Goal: Task Accomplishment & Management: Complete application form

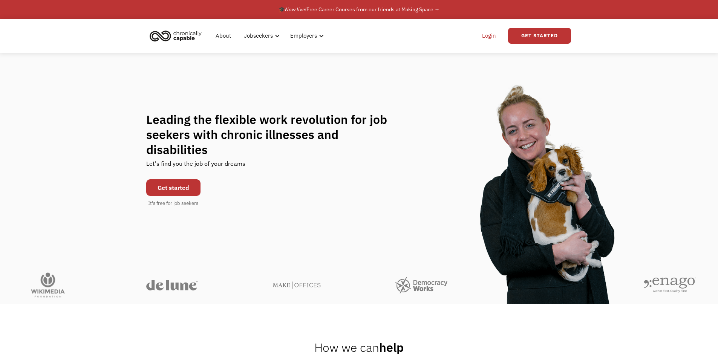
click at [485, 32] on link "Login" at bounding box center [488, 36] width 23 height 24
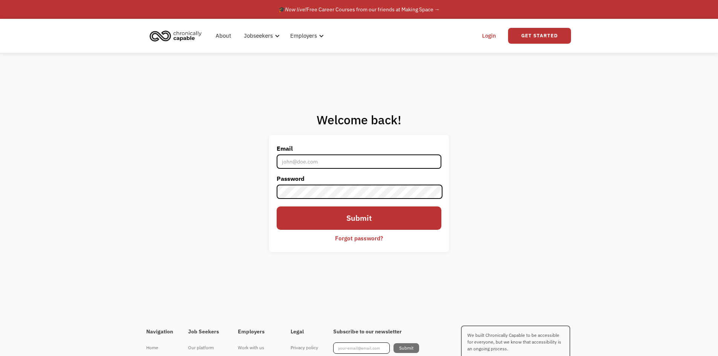
drag, startPoint x: 167, startPoint y: 38, endPoint x: 174, endPoint y: 39, distance: 6.4
click at [167, 38] on img "home" at bounding box center [175, 35] width 56 height 17
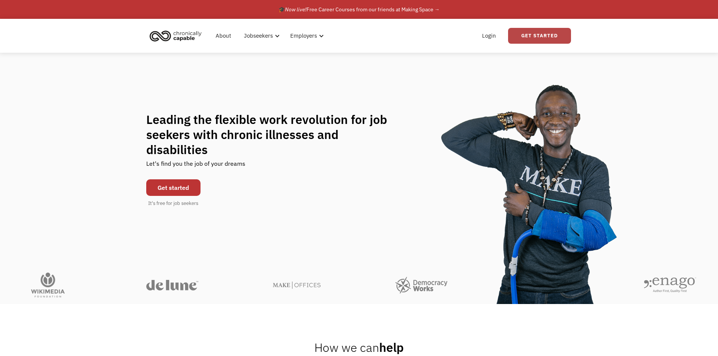
click at [517, 38] on link "Get Started" at bounding box center [539, 36] width 63 height 16
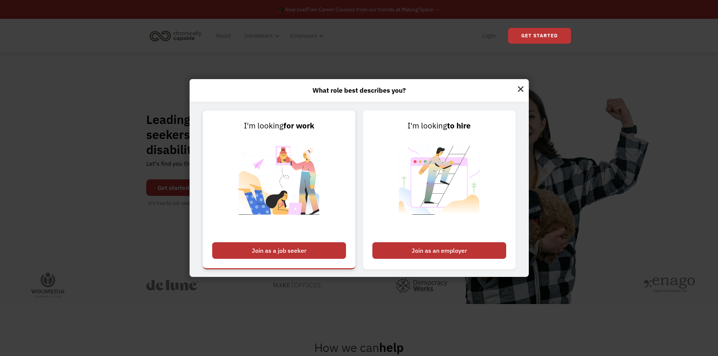
click at [294, 245] on div "Join as a job seeker" at bounding box center [279, 250] width 134 height 17
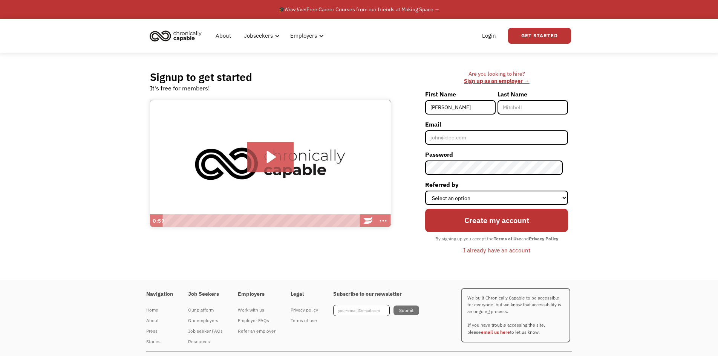
type input "[PERSON_NAME]"
type input "hhart828@gmail.com"
click at [444, 202] on select "Select an option Instagram Facebook Twitter Search Engine News Article Word of …" at bounding box center [496, 198] width 143 height 14
select select "Word of Mouth"
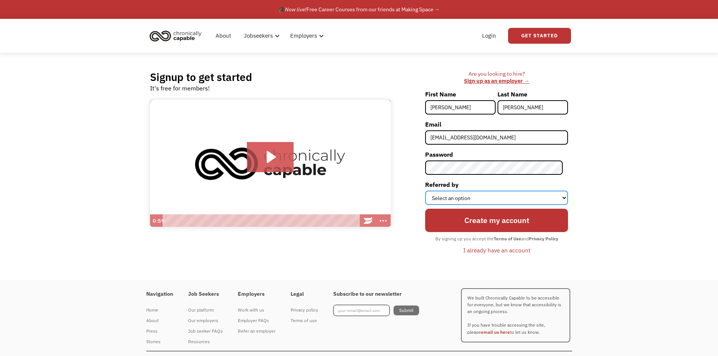
click at [430, 191] on select "Select an option Instagram Facebook Twitter Search Engine News Article Word of …" at bounding box center [496, 198] width 143 height 14
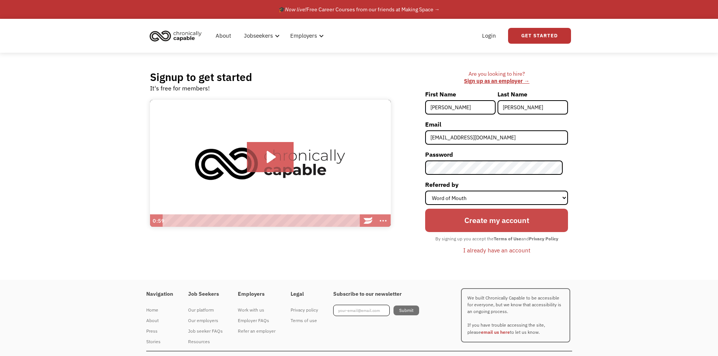
click at [483, 220] on input "Create my account" at bounding box center [496, 220] width 143 height 23
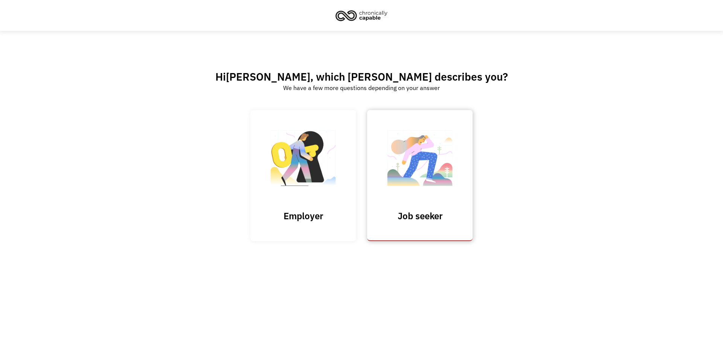
click at [427, 186] on img at bounding box center [419, 161] width 75 height 73
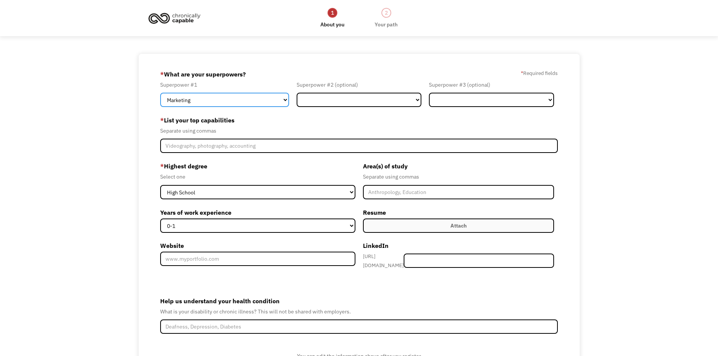
click at [250, 97] on select "Marketing Human Resources Finance Technology Operations Sales Industrial & Manu…" at bounding box center [224, 100] width 129 height 14
select select "Administration"
click at [160, 93] on select "Marketing Human Resources Finance Technology Operations Sales Industrial & Manu…" at bounding box center [224, 100] width 129 height 14
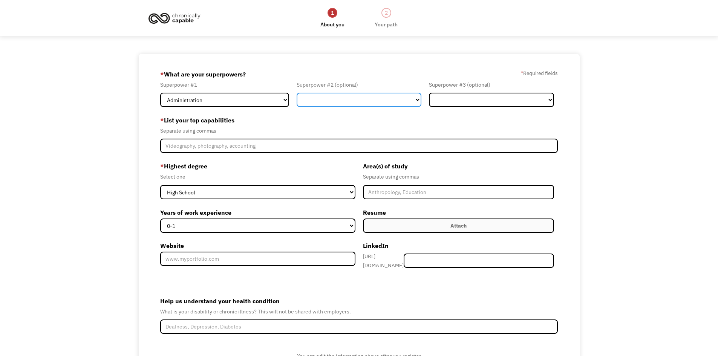
click at [365, 96] on select "Marketing Human Resources Finance Technology Operations Sales Industrial & Manu…" at bounding box center [358, 100] width 125 height 14
select select "Finance"
click at [296, 93] on select "Marketing Human Resources Finance Technology Operations Sales Industrial & Manu…" at bounding box center [358, 100] width 125 height 14
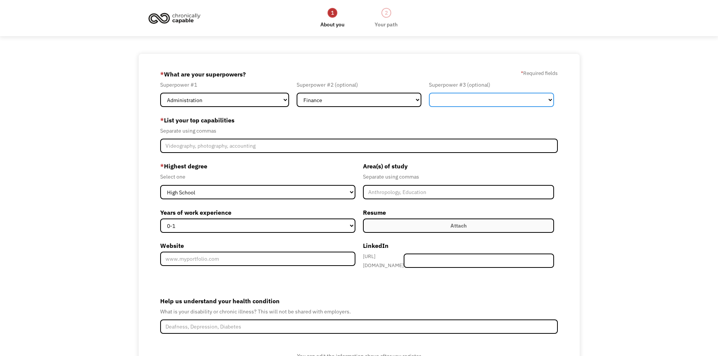
click at [488, 98] on select "Marketing Human Resources Finance Technology Operations Sales Industrial & Manu…" at bounding box center [491, 100] width 125 height 14
select select "Human Resources"
click at [429, 93] on select "Marketing Human Resources Finance Technology Operations Sales Industrial & Manu…" at bounding box center [491, 100] width 125 height 14
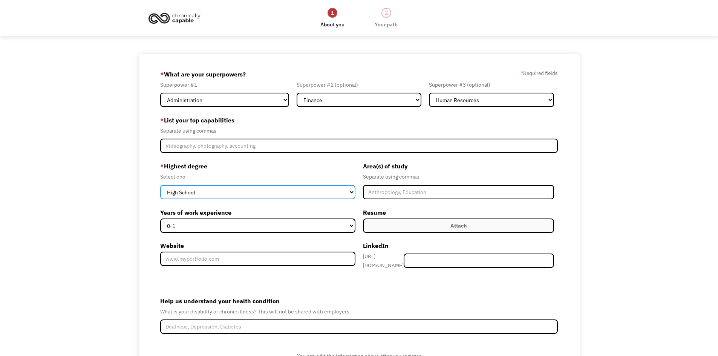
click at [212, 192] on select "High School Associates Bachelors Master's PhD" at bounding box center [257, 192] width 195 height 14
select select "masters"
click at [160, 185] on select "High School Associates Bachelors Master's PhD" at bounding box center [257, 192] width 195 height 14
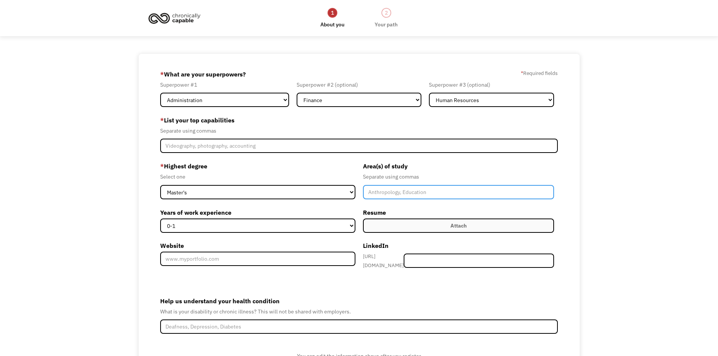
click at [391, 192] on input "Member-Create-Step1" at bounding box center [458, 192] width 191 height 14
type input "Library and Information Sciences"
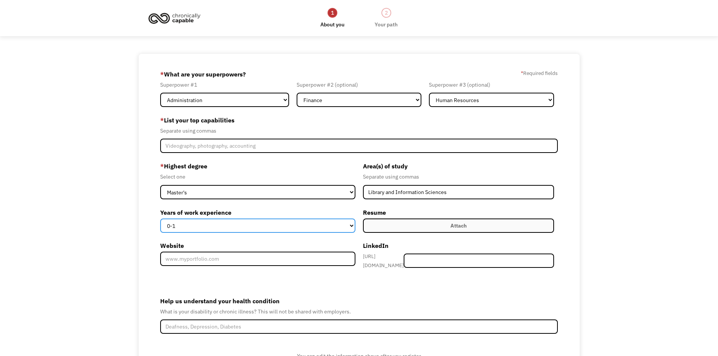
click at [187, 227] on select "0-1 2-4 5-10 11-15 15+" at bounding box center [257, 225] width 195 height 14
select select "11-15"
click at [160, 218] on select "0-1 2-4 5-10 11-15 15+" at bounding box center [257, 225] width 195 height 14
click at [200, 226] on select "0-1 2-4 5-10 11-15 15+" at bounding box center [257, 225] width 195 height 14
click at [107, 233] on div "68e5208387ca976e07d09344 hhart828@gmail.com Haley Hart Word of Mouth * What are…" at bounding box center [359, 231] width 718 height 355
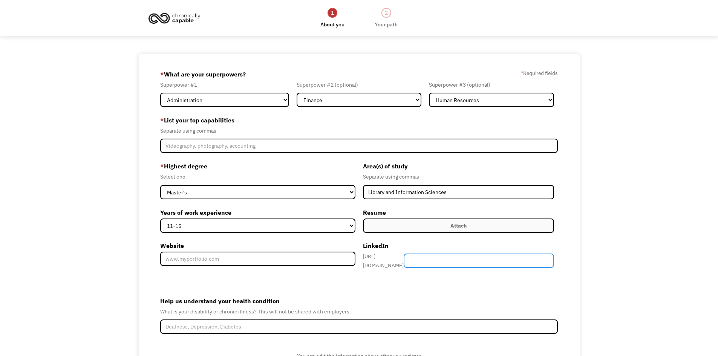
click at [462, 261] on input "Member-Create-Step1" at bounding box center [478, 260] width 150 height 14
paste input "https://www.linkedin.com/in/haley-hart-672912121/"
type input "https://www.linkedin.com/in/haley-hart-672912121/"
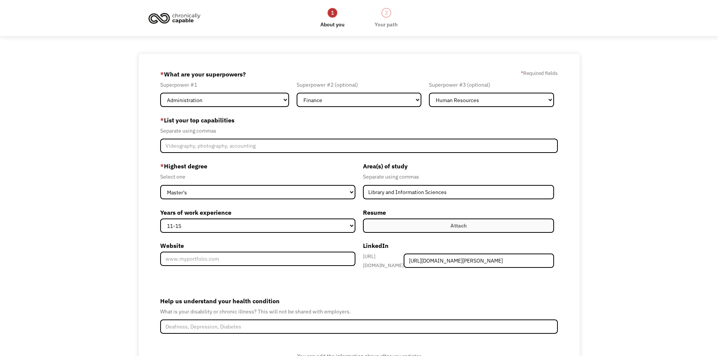
click at [431, 228] on label "Attach" at bounding box center [458, 225] width 191 height 14
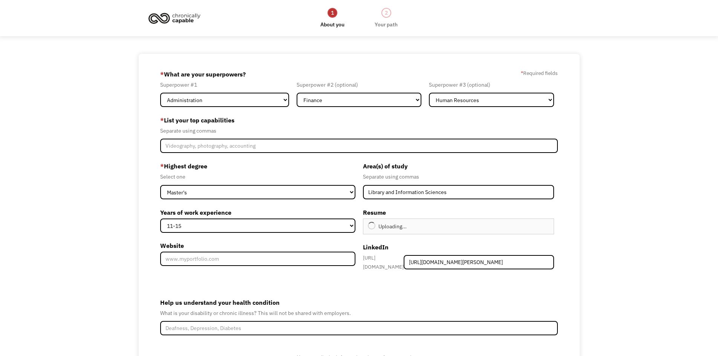
type input "Continue"
drag, startPoint x: 78, startPoint y: 163, endPoint x: 81, endPoint y: 168, distance: 6.1
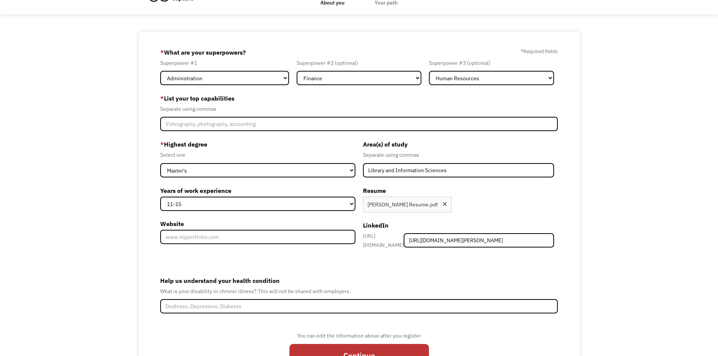
scroll to position [68, 0]
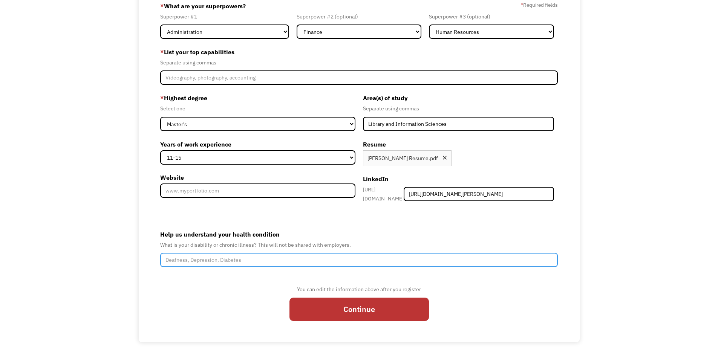
click at [198, 258] on input "Help us understand your health condition" at bounding box center [359, 260] width 398 height 14
click at [208, 257] on input "Hashimoto's," at bounding box center [359, 260] width 398 height 14
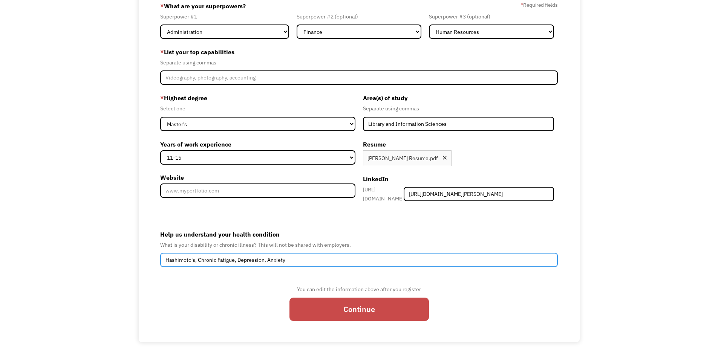
type input "Hashimoto's, Chronic Fatigue, Depression, Anxiety"
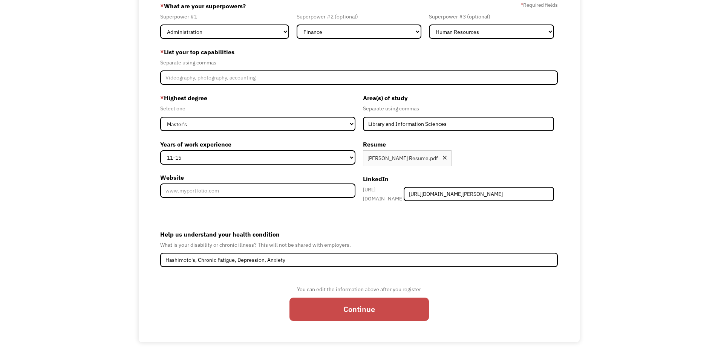
click at [335, 312] on input "Continue" at bounding box center [358, 309] width 139 height 23
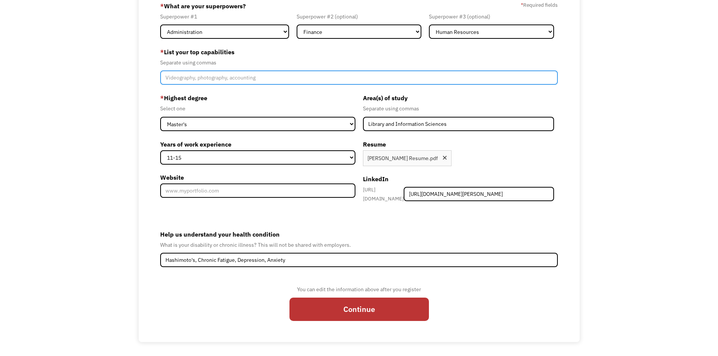
click at [206, 80] on input "Member-Create-Step1" at bounding box center [359, 77] width 398 height 14
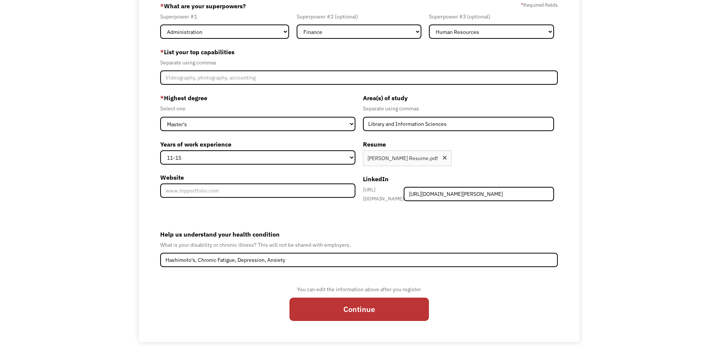
drag, startPoint x: 114, startPoint y: 196, endPoint x: 113, endPoint y: 192, distance: 4.3
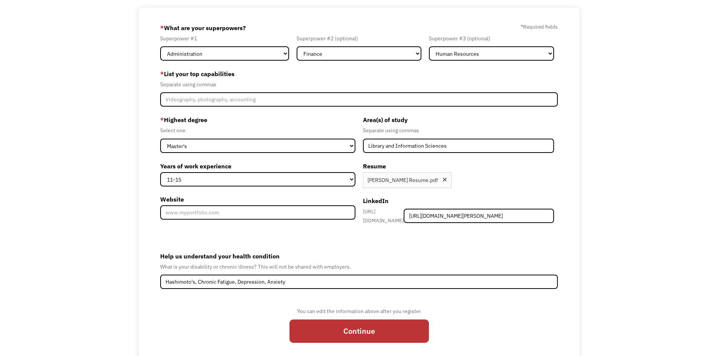
scroll to position [0, 0]
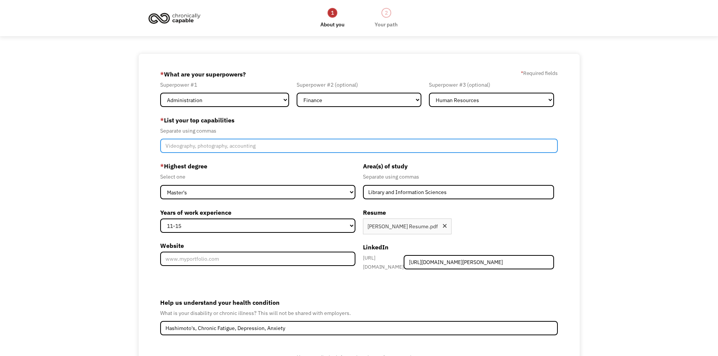
click at [253, 148] on input "Member-Create-Step1" at bounding box center [359, 146] width 398 height 14
type input "O"
type input "Data analysis, personnel training, document creation"
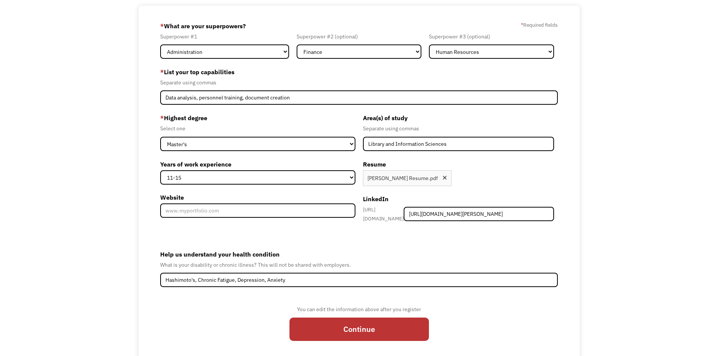
scroll to position [68, 0]
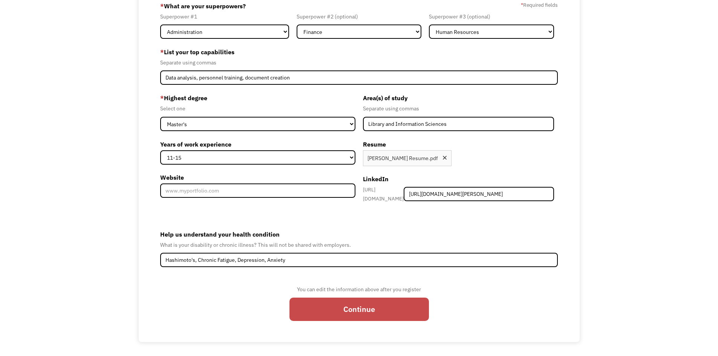
click at [366, 313] on input "Continue" at bounding box center [358, 309] width 139 height 23
type input "Please wait..."
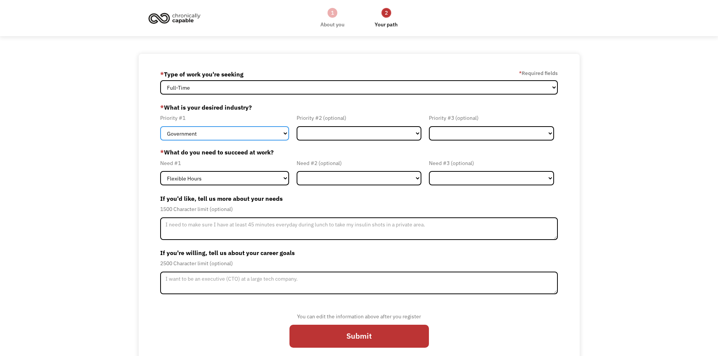
click at [236, 134] on select "Government Finance & Insurance Health & Social Care Tech & Engineering Creative…" at bounding box center [224, 133] width 129 height 14
click at [133, 142] on div "68e5208387ca976e07d09344 hhart828@gmail.com Haley Hart * Type of work you're se…" at bounding box center [359, 211] width 718 height 315
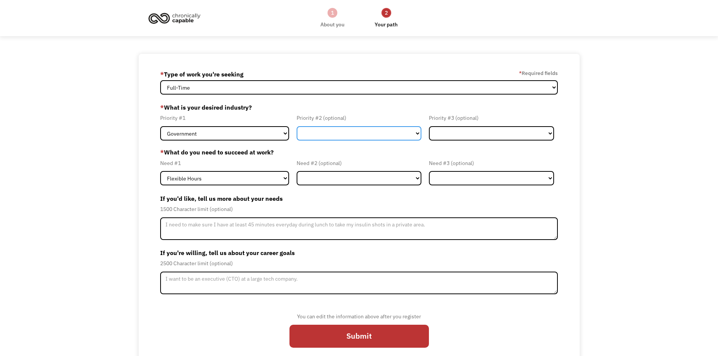
click at [370, 133] on select "Government Finance & Insurance Health & Social Care Tech & Engineering Creative…" at bounding box center [358, 133] width 125 height 14
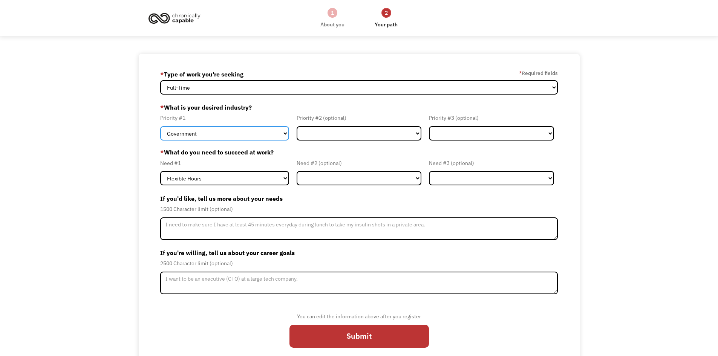
click at [206, 126] on select "Government Finance & Insurance Health & Social Care Tech & Engineering Creative…" at bounding box center [224, 133] width 129 height 14
select select "Administrative"
click at [160, 126] on select "Government Finance & Insurance Health & Social Care Tech & Engineering Creative…" at bounding box center [224, 133] width 129 height 14
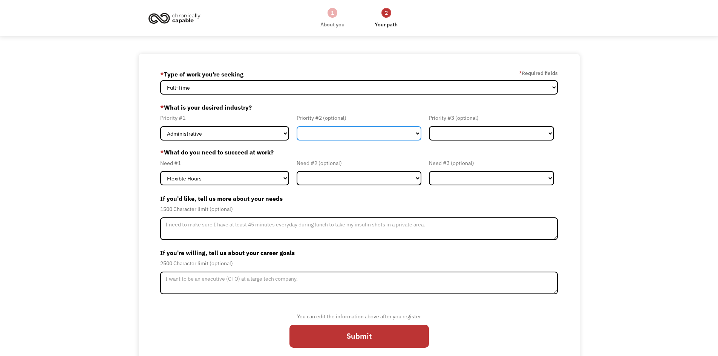
click at [322, 133] on select "Government Finance & Insurance Health & Social Care Tech & Engineering Creative…" at bounding box center [358, 133] width 125 height 14
select select "Education"
click at [296, 126] on select "Government Finance & Insurance Health & Social Care Tech & Engineering Creative…" at bounding box center [358, 133] width 125 height 14
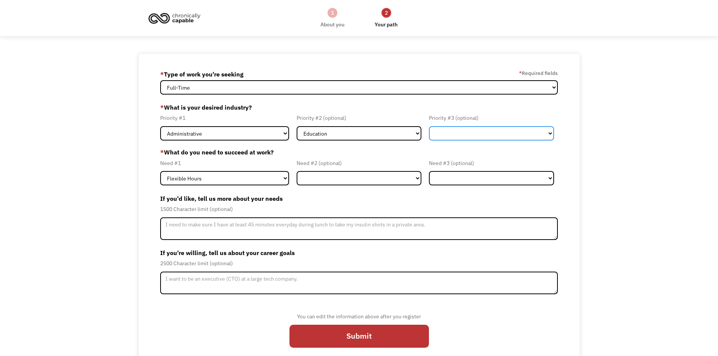
click at [450, 135] on select "Government Finance & Insurance Health & Social Care Tech & Engineering Creative…" at bounding box center [491, 133] width 125 height 14
select select "Government"
click at [429, 126] on select "Government Finance & Insurance Health & Social Care Tech & Engineering Creative…" at bounding box center [491, 133] width 125 height 14
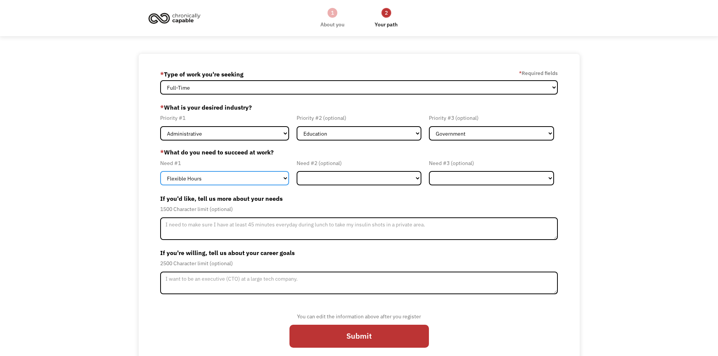
click at [266, 179] on select "Flexible Hours Remote Work Service Animal On-site Accommodations Visual Support…" at bounding box center [224, 178] width 129 height 14
select select "Remote Work"
click at [160, 171] on select "Flexible Hours Remote Work Service Animal On-site Accommodations Visual Support…" at bounding box center [224, 178] width 129 height 14
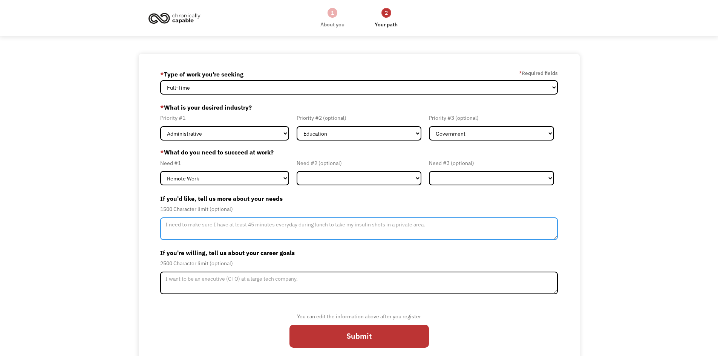
drag, startPoint x: 240, startPoint y: 234, endPoint x: 235, endPoint y: 235, distance: 4.2
click at [237, 234] on textarea "Member-Update-Form-Step2" at bounding box center [359, 228] width 398 height 23
type textarea "I need to be able to work from home. Flexible hours"
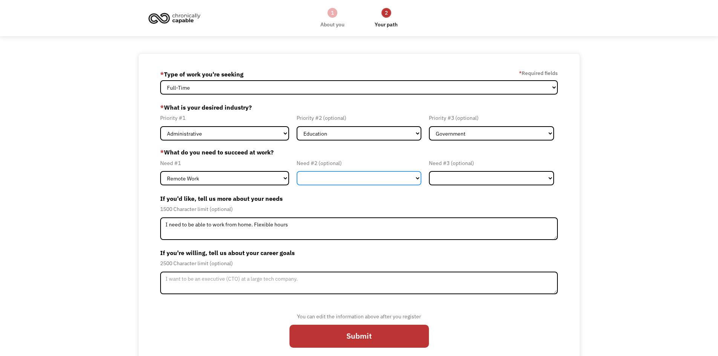
click at [330, 175] on select "Flexible Hours Remote Work Service Animal On-site Accommodations Visual Support…" at bounding box center [358, 178] width 125 height 14
select select "Flexible Hours"
click at [296, 171] on select "Flexible Hours Remote Work Service Animal On-site Accommodations Visual Support…" at bounding box center [358, 178] width 125 height 14
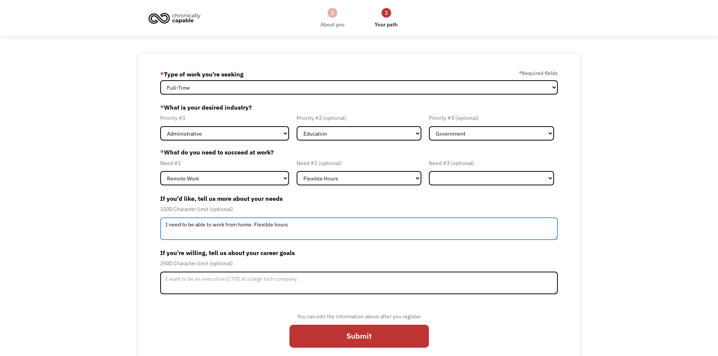
click at [311, 228] on textarea "I need to be able to work from home. Flexible hours" at bounding box center [359, 228] width 398 height 23
click at [354, 223] on textarea "I need to be able to work from home. Flexible hours would be helpful to accomod…" at bounding box center [359, 228] width 398 height 23
type textarea "I need to be able to work from home. Flexible hours would be helpful to accommo…"
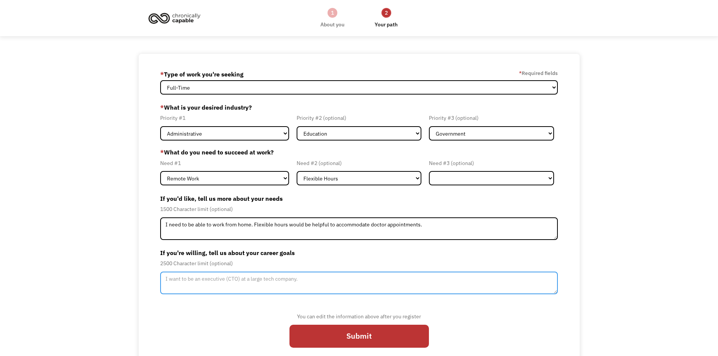
click at [212, 287] on textarea "Member-Update-Form-Step2" at bounding box center [359, 283] width 398 height 23
type textarea "I"
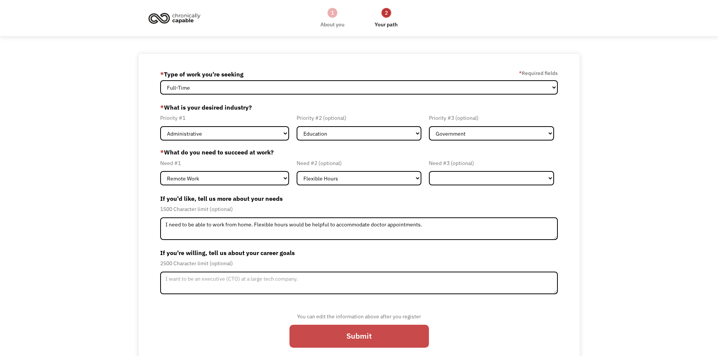
click at [312, 336] on input "Submit" at bounding box center [358, 336] width 139 height 23
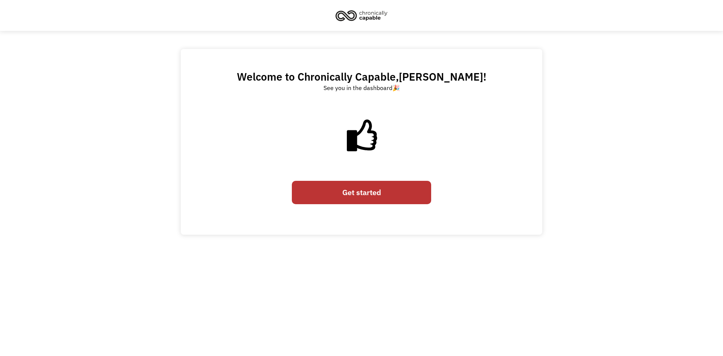
click at [371, 200] on link "Get started" at bounding box center [361, 192] width 139 height 23
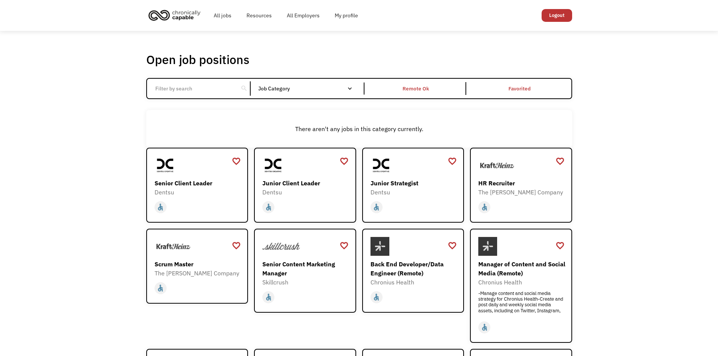
drag, startPoint x: 75, startPoint y: 132, endPoint x: 78, endPoint y: 143, distance: 11.4
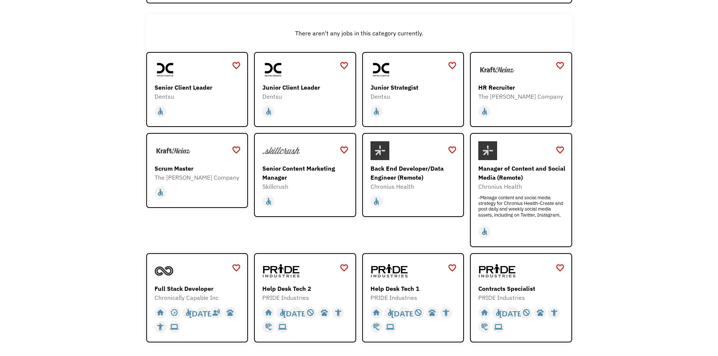
drag, startPoint x: 81, startPoint y: 144, endPoint x: 84, endPoint y: 149, distance: 6.2
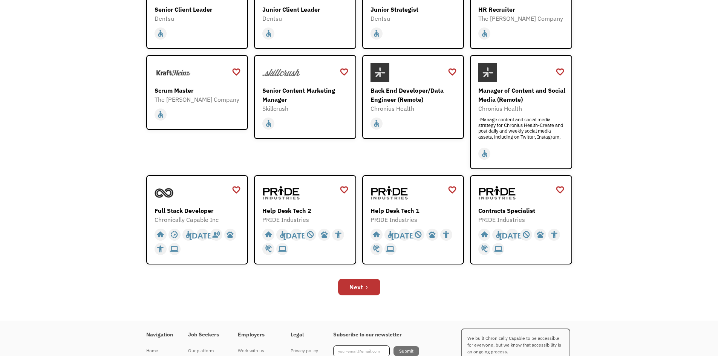
scroll to position [174, 0]
drag, startPoint x: 95, startPoint y: 133, endPoint x: 100, endPoint y: 139, distance: 8.5
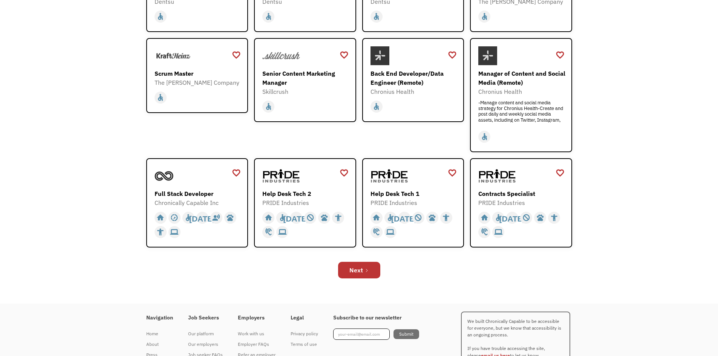
scroll to position [194, 0]
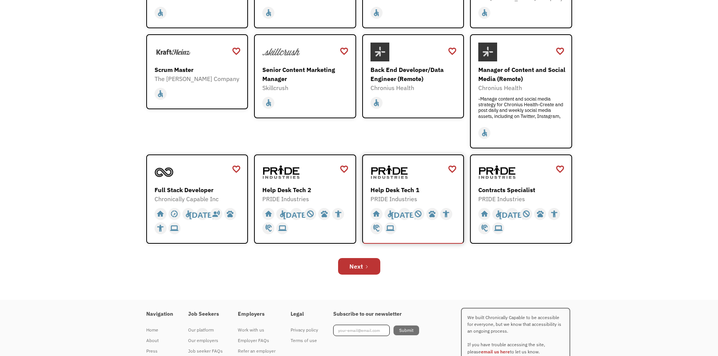
click at [400, 191] on div "Help Desk Tech 1" at bounding box center [413, 189] width 87 height 9
click at [357, 268] on div "Next" at bounding box center [356, 266] width 14 height 9
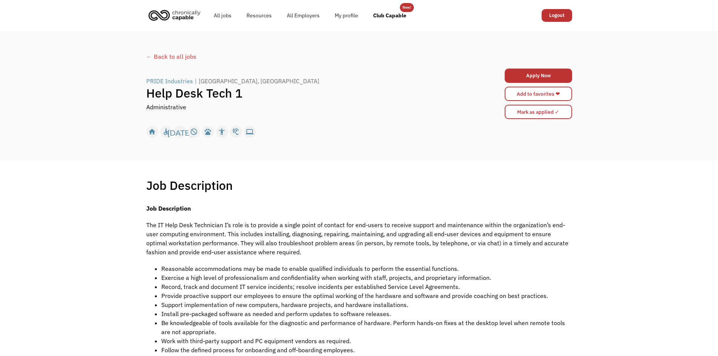
drag, startPoint x: 155, startPoint y: 229, endPoint x: 163, endPoint y: 240, distance: 13.7
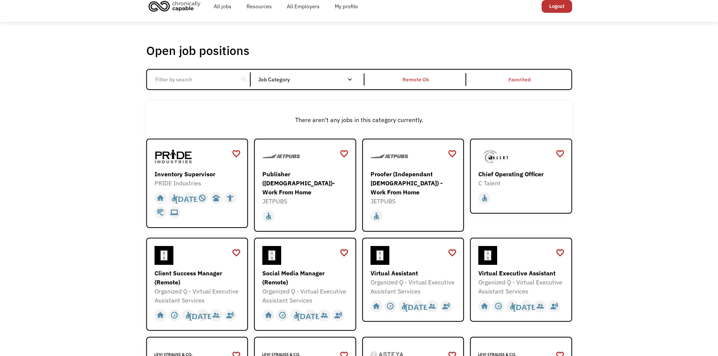
scroll to position [12, 0]
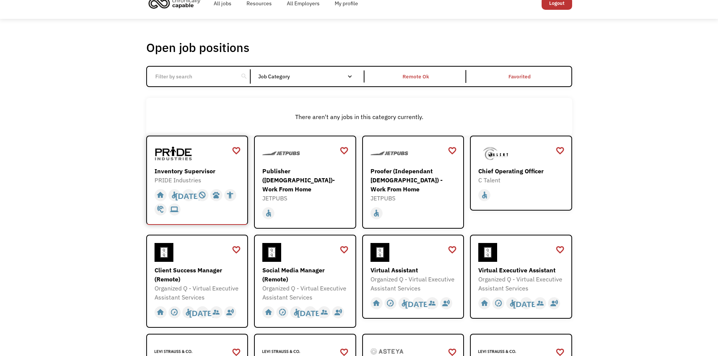
click at [177, 180] on div "PRIDE Industries" at bounding box center [197, 180] width 87 height 9
drag, startPoint x: 638, startPoint y: 131, endPoint x: 644, endPoint y: 139, distance: 9.8
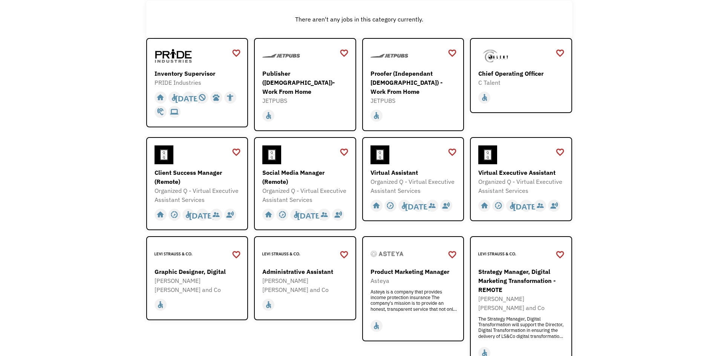
scroll to position [121, 0]
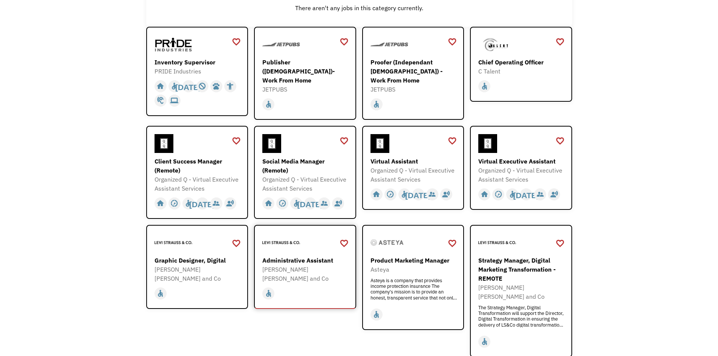
click at [323, 257] on div "Administrative Assistant" at bounding box center [305, 260] width 87 height 9
click at [344, 240] on div "favorite_border" at bounding box center [343, 243] width 9 height 11
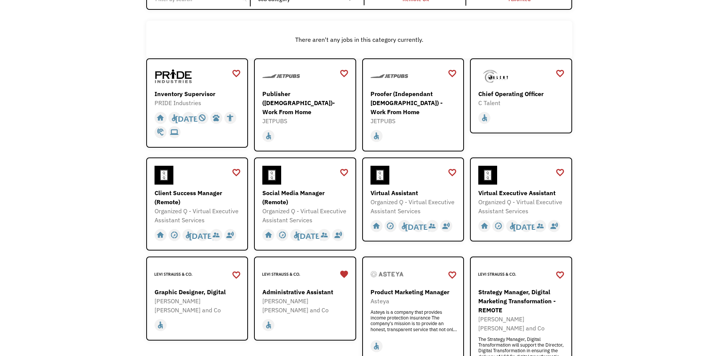
scroll to position [0, 0]
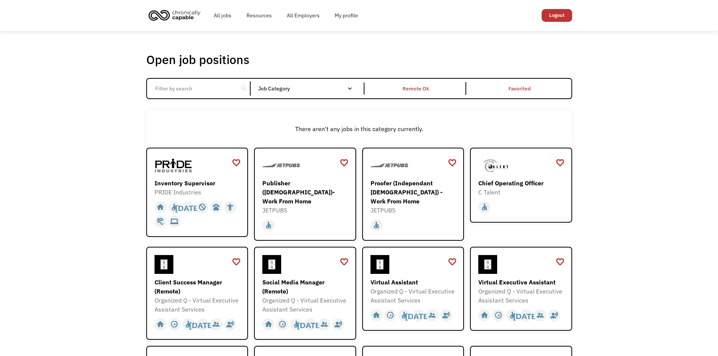
click at [183, 89] on input "Email Form" at bounding box center [193, 88] width 84 height 14
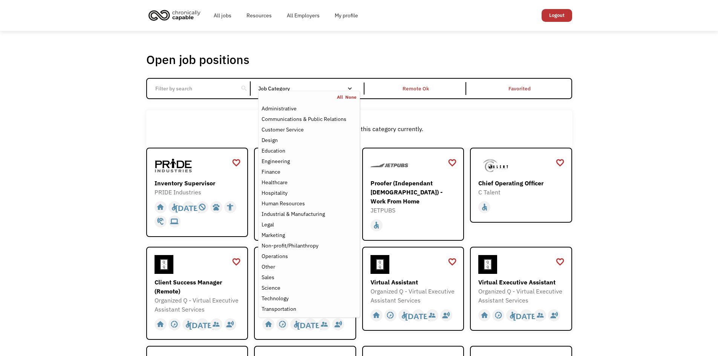
click at [279, 84] on div "Job Category" at bounding box center [308, 88] width 101 height 12
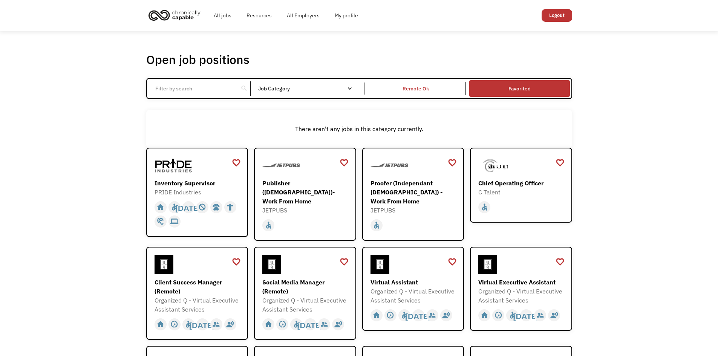
click at [517, 88] on link "Favorited" at bounding box center [518, 89] width 103 height 20
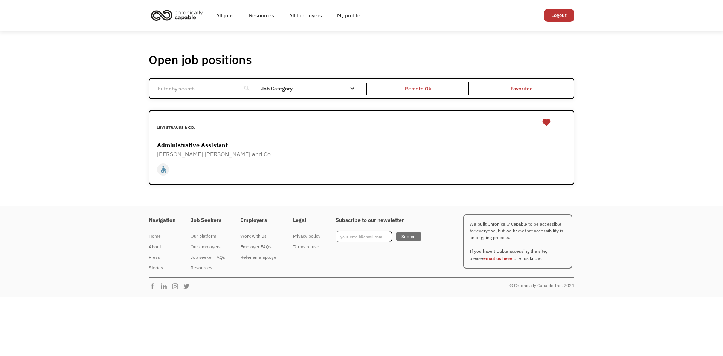
click at [525, 82] on link "Favorited" at bounding box center [521, 89] width 103 height 20
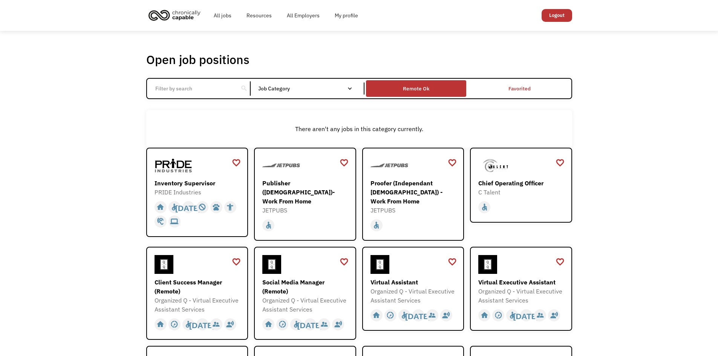
click at [407, 86] on div "Remote Ok" at bounding box center [416, 88] width 26 height 9
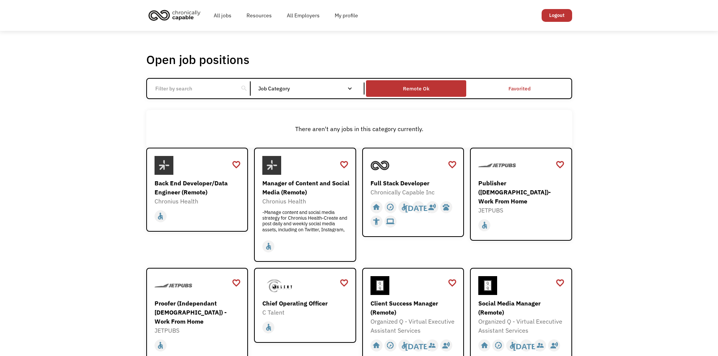
click at [402, 87] on div "Remote Ok" at bounding box center [416, 88] width 100 height 13
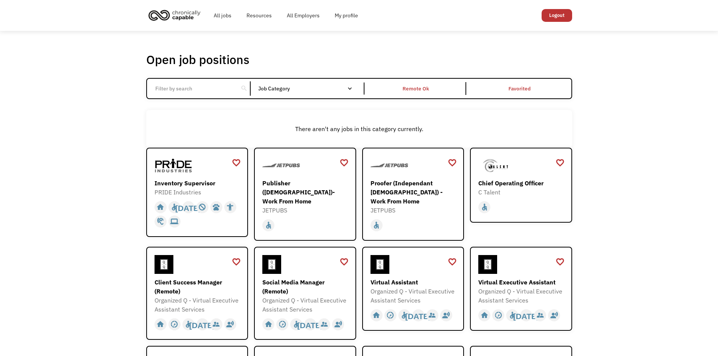
drag, startPoint x: 129, startPoint y: 136, endPoint x: 116, endPoint y: 150, distance: 18.4
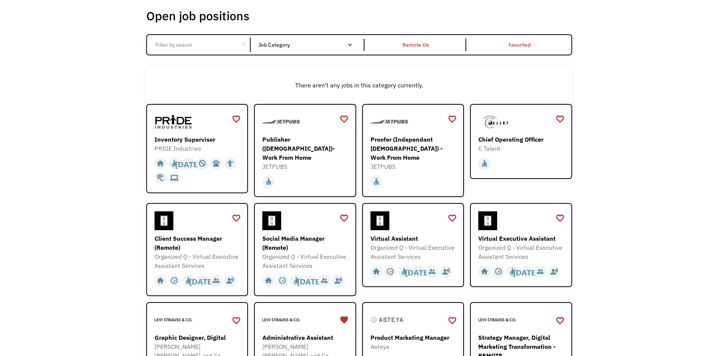
scroll to position [53, 0]
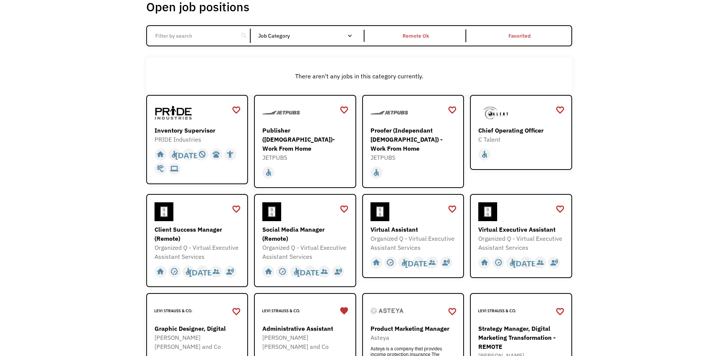
drag, startPoint x: 623, startPoint y: 116, endPoint x: 624, endPoint y: 122, distance: 5.3
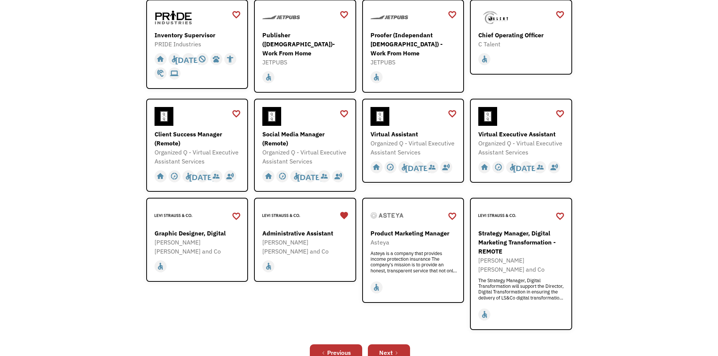
scroll to position [160, 0]
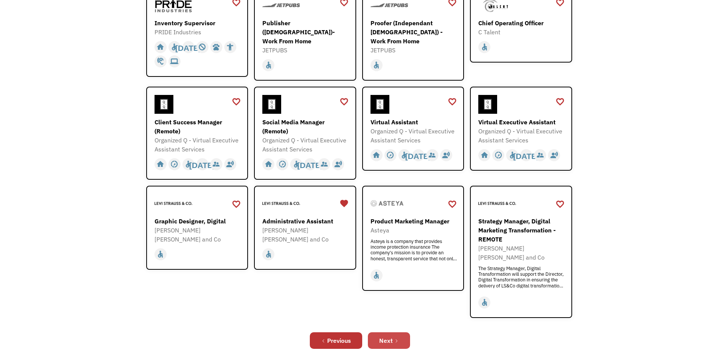
click at [396, 339] on icon "Next Page" at bounding box center [396, 341] width 5 height 5
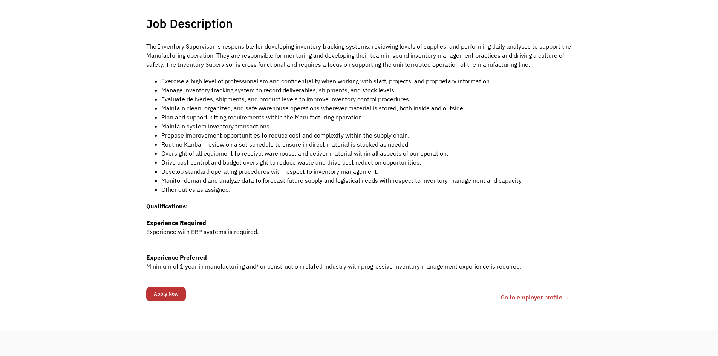
scroll to position [164, 0]
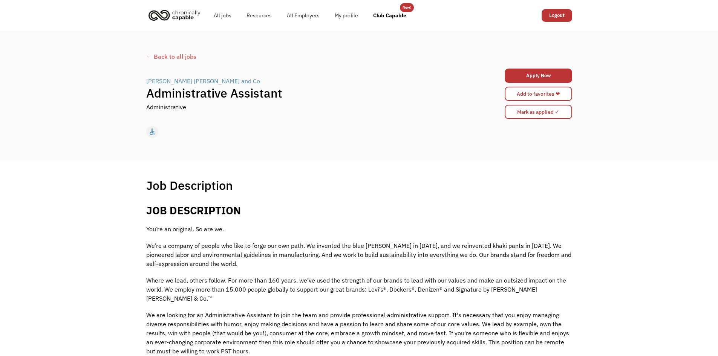
drag, startPoint x: 314, startPoint y: 238, endPoint x: 349, endPoint y: 212, distance: 43.4
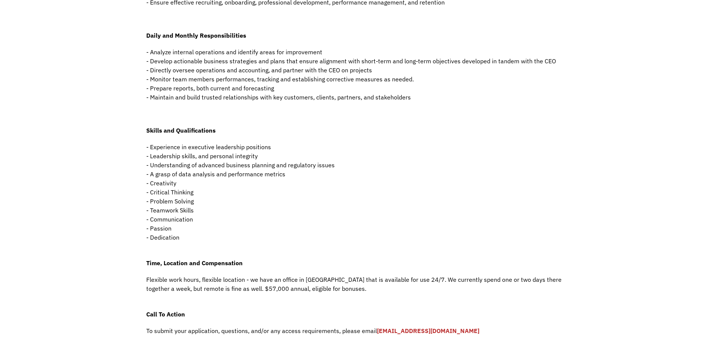
scroll to position [340, 0]
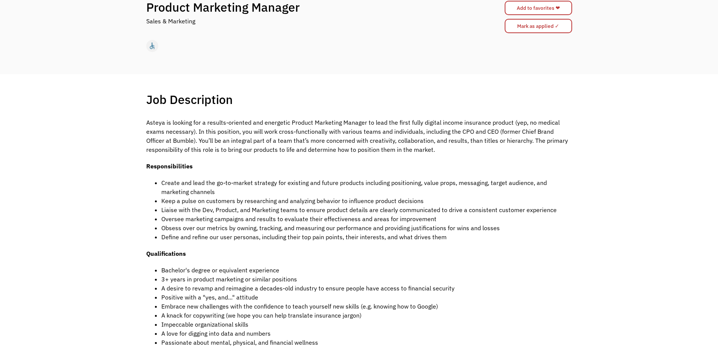
scroll to position [90, 0]
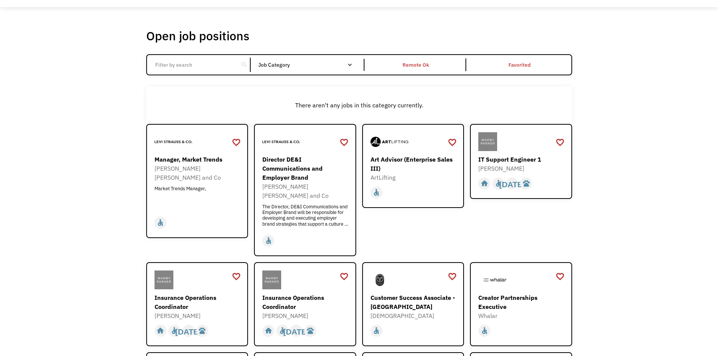
scroll to position [24, 0]
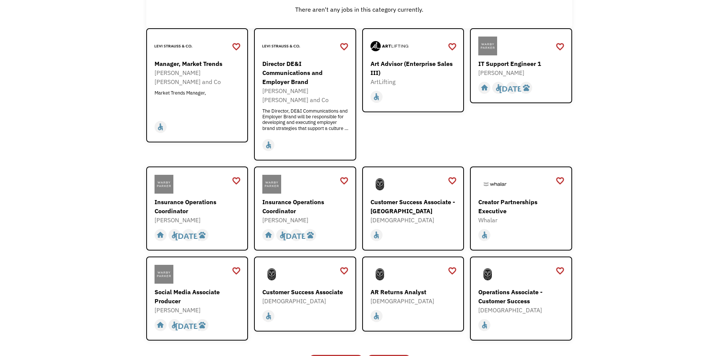
drag, startPoint x: 67, startPoint y: 179, endPoint x: 77, endPoint y: 188, distance: 13.6
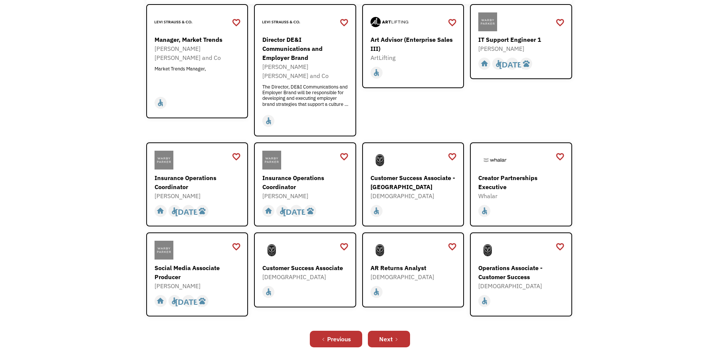
scroll to position [145, 0]
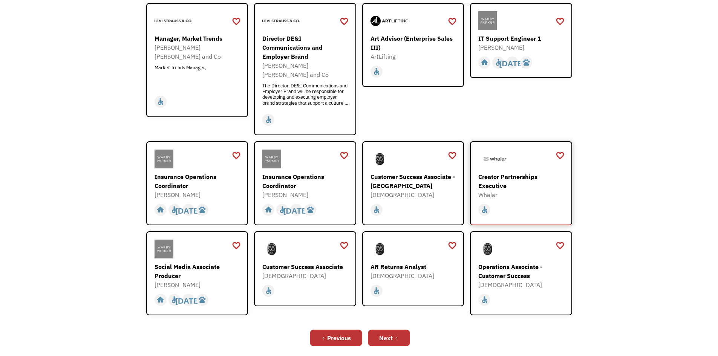
click at [499, 190] on div "Creator Partnerships Executive Whalar https://boards.greenhouse.io/whalarinc/jo…" at bounding box center [521, 183] width 87 height 67
click at [400, 330] on link "Next" at bounding box center [389, 338] width 42 height 17
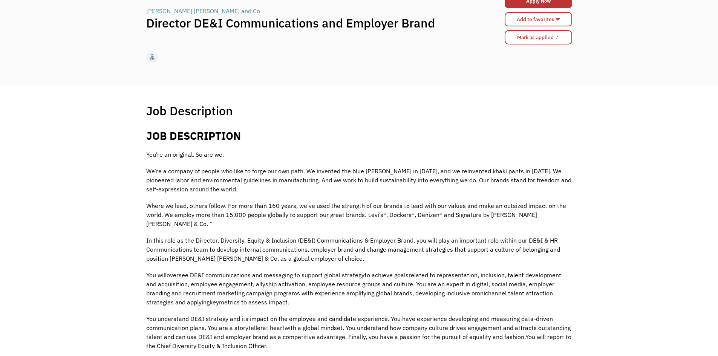
scroll to position [95, 0]
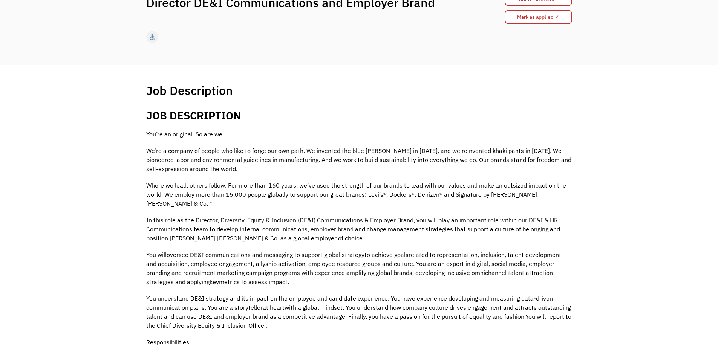
drag, startPoint x: 371, startPoint y: 150, endPoint x: 370, endPoint y: 163, distance: 13.3
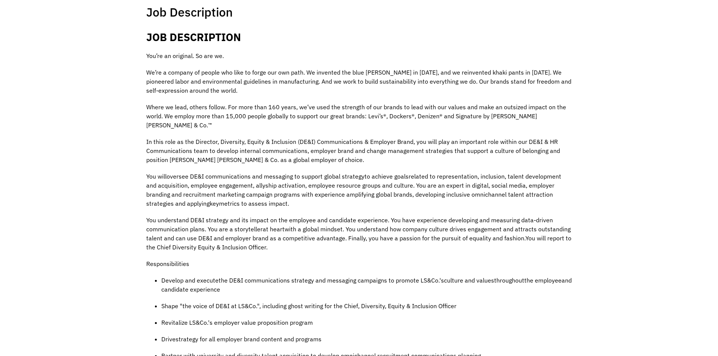
scroll to position [184, 0]
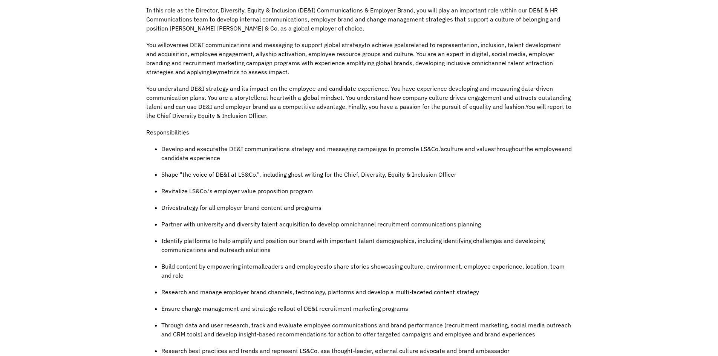
drag, startPoint x: 325, startPoint y: 154, endPoint x: 327, endPoint y: 162, distance: 7.7
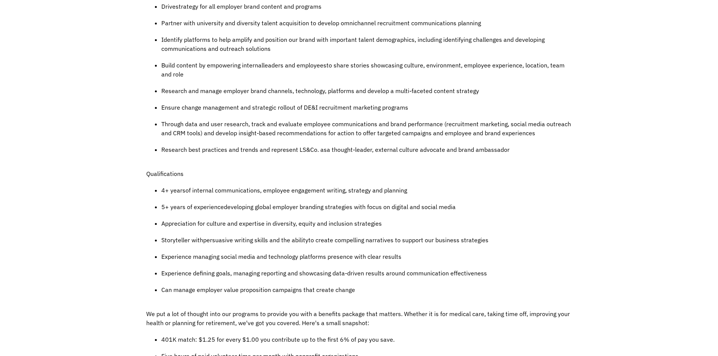
scroll to position [515, 0]
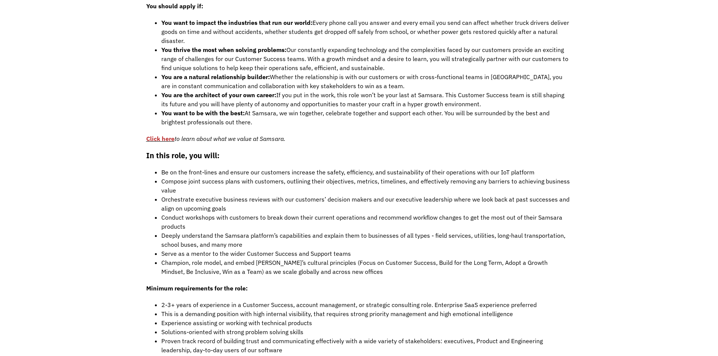
scroll to position [511, 0]
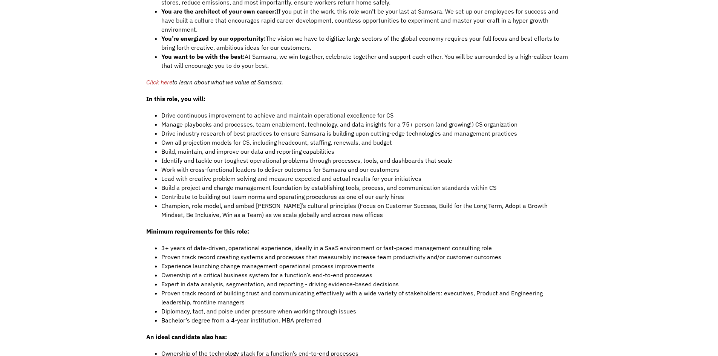
scroll to position [622, 0]
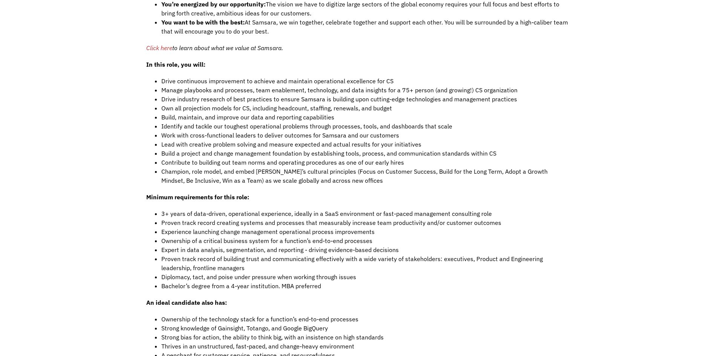
drag, startPoint x: 319, startPoint y: 149, endPoint x: 316, endPoint y: 163, distance: 14.9
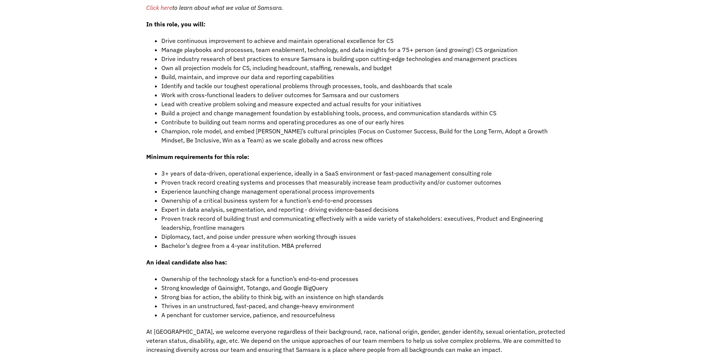
scroll to position [701, 0]
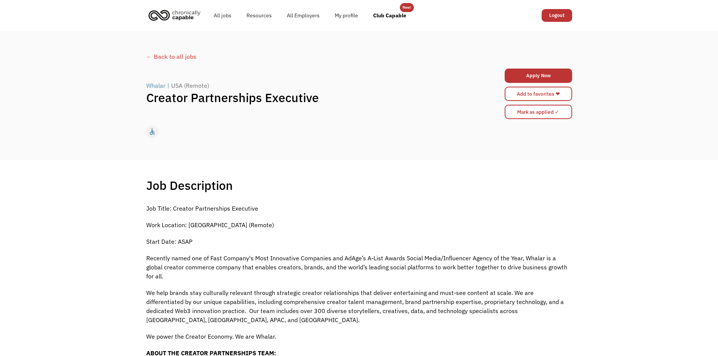
drag, startPoint x: 133, startPoint y: 225, endPoint x: 135, endPoint y: 247, distance: 21.6
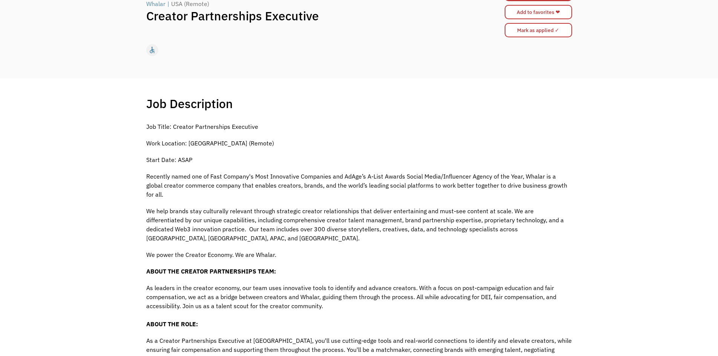
scroll to position [100, 0]
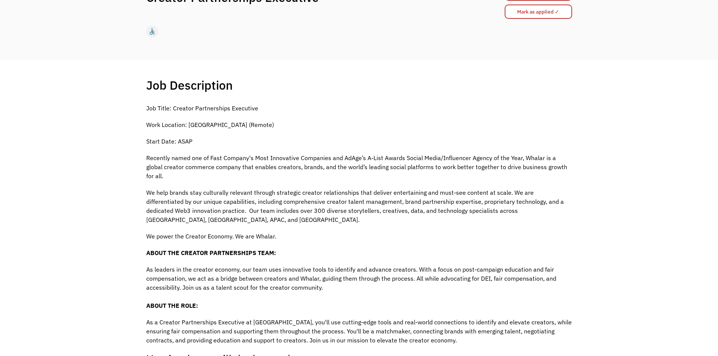
drag, startPoint x: 343, startPoint y: 171, endPoint x: 353, endPoint y: 182, distance: 13.9
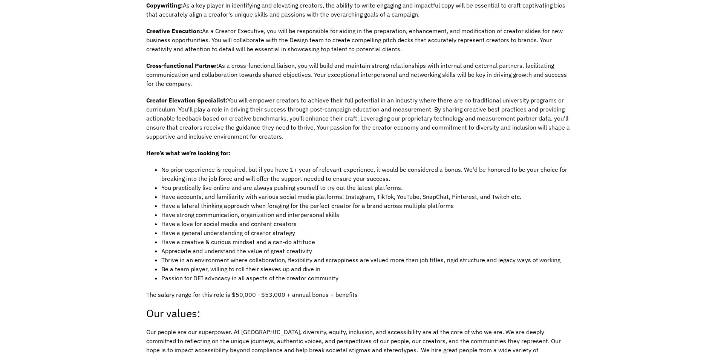
scroll to position [624, 0]
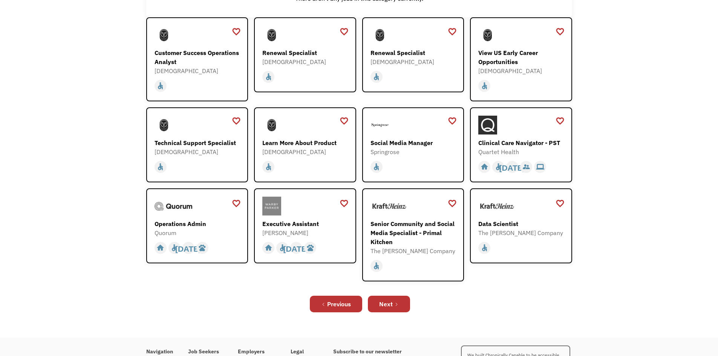
scroll to position [139, 0]
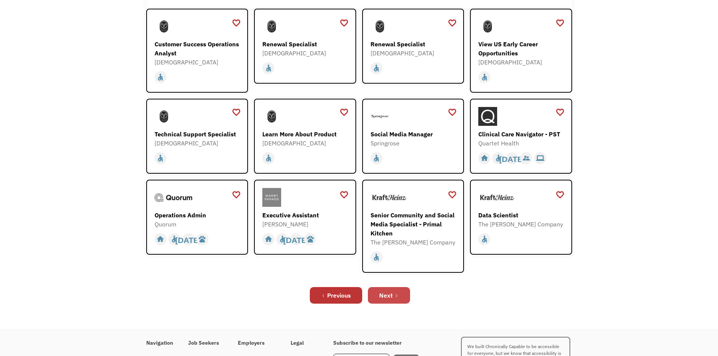
click at [406, 296] on link "Next" at bounding box center [389, 295] width 42 height 17
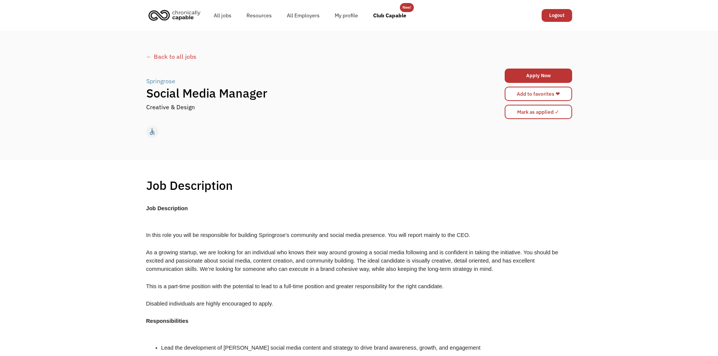
drag, startPoint x: 99, startPoint y: 230, endPoint x: 98, endPoint y: 246, distance: 16.3
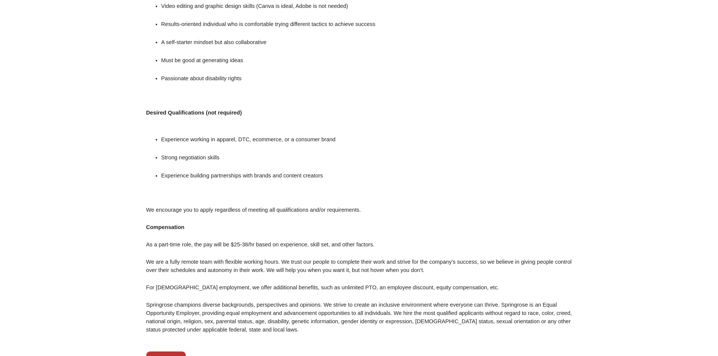
scroll to position [585, 0]
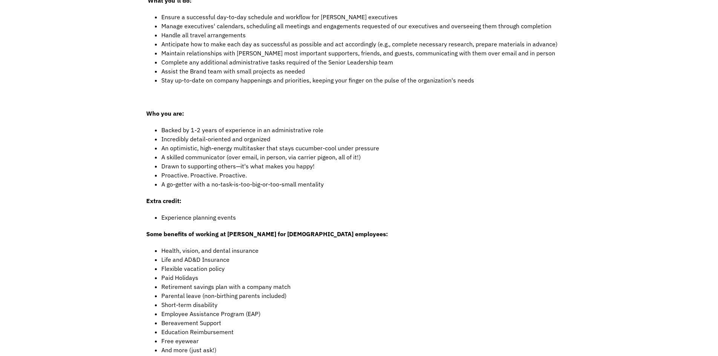
drag, startPoint x: 126, startPoint y: 234, endPoint x: 126, endPoint y: 238, distance: 4.1
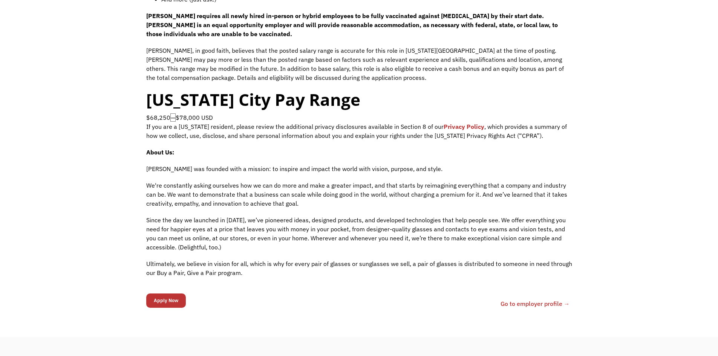
scroll to position [627, 0]
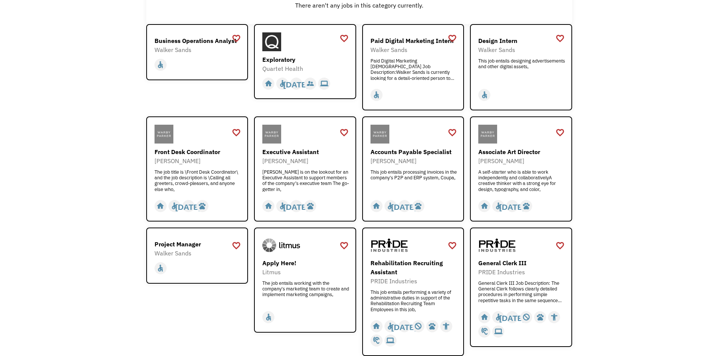
scroll to position [124, 0]
drag, startPoint x: 412, startPoint y: 167, endPoint x: 675, endPoint y: 163, distance: 262.9
click at [675, 163] on div "Open job positions You have X liked items Search search Filter by category Admi…" at bounding box center [359, 159] width 718 height 505
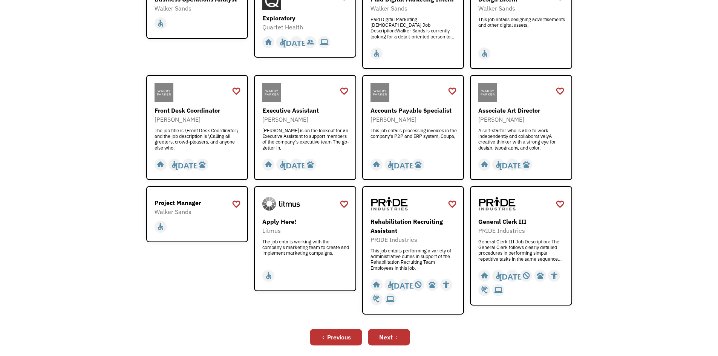
scroll to position [171, 0]
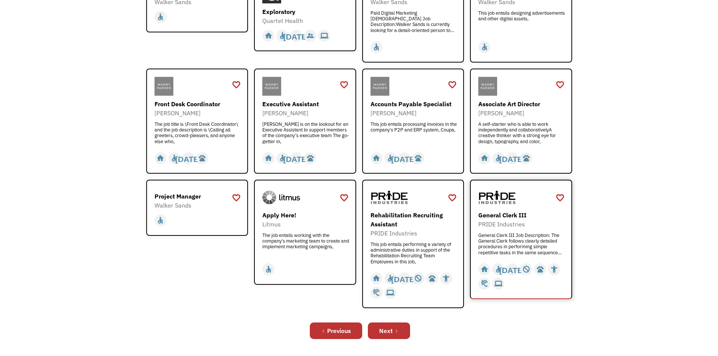
click at [508, 232] on div "General Clerk III Job Description: The General Clerk follows clearly detailed p…" at bounding box center [521, 243] width 87 height 23
click at [398, 331] on icon "Next Page" at bounding box center [396, 331] width 5 height 5
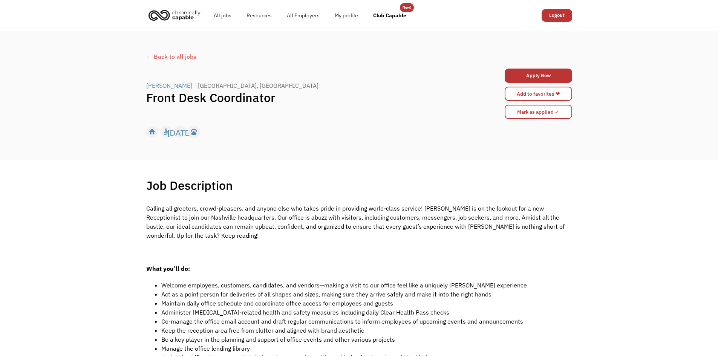
drag, startPoint x: 349, startPoint y: 200, endPoint x: 352, endPoint y: 215, distance: 15.4
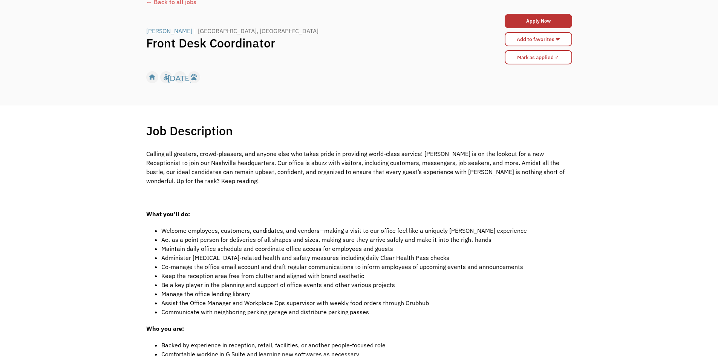
scroll to position [48, 0]
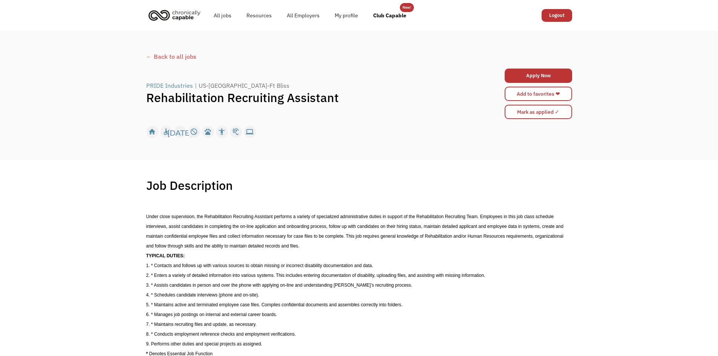
drag, startPoint x: 119, startPoint y: 224, endPoint x: 122, endPoint y: 228, distance: 5.3
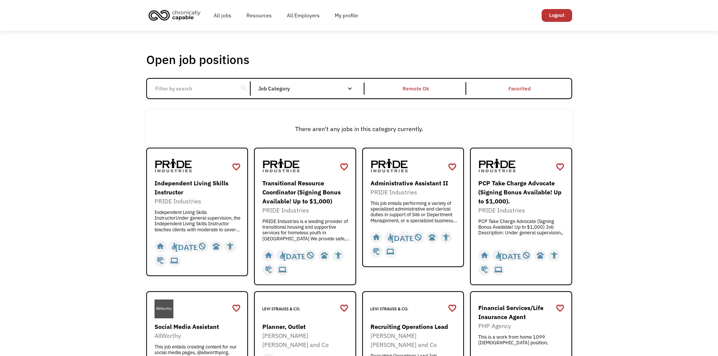
drag, startPoint x: 662, startPoint y: 142, endPoint x: 663, endPoint y: 147, distance: 4.6
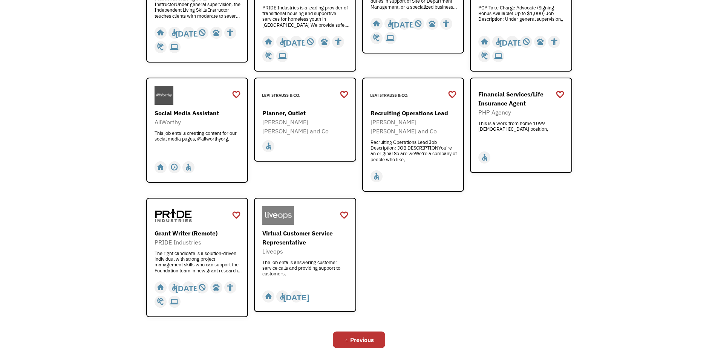
scroll to position [221, 0]
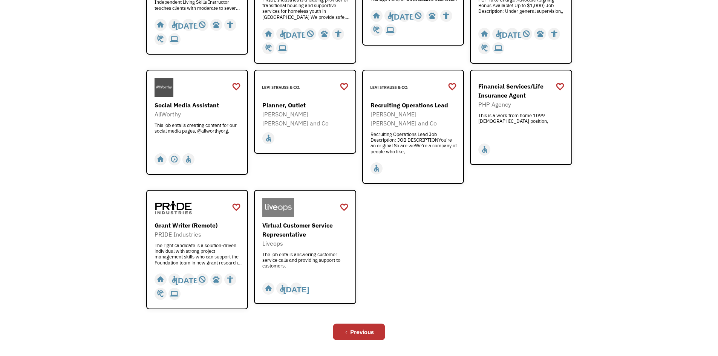
drag, startPoint x: 543, startPoint y: 251, endPoint x: 547, endPoint y: 253, distance: 4.4
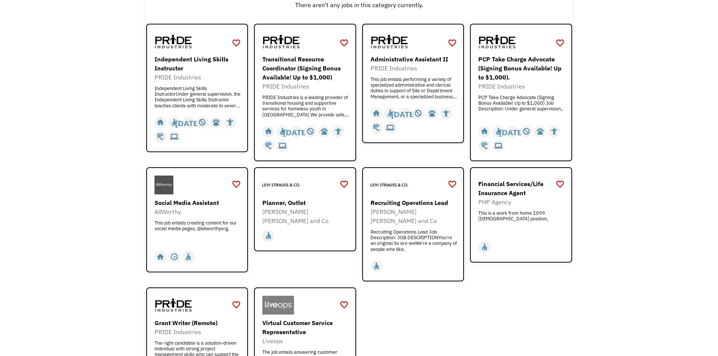
scroll to position [0, 0]
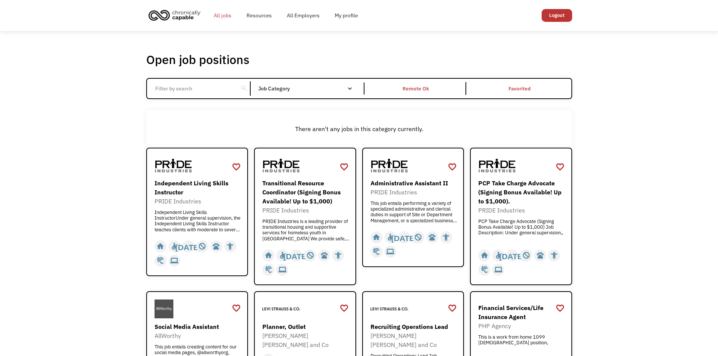
click at [220, 12] on link "All jobs" at bounding box center [222, 15] width 33 height 24
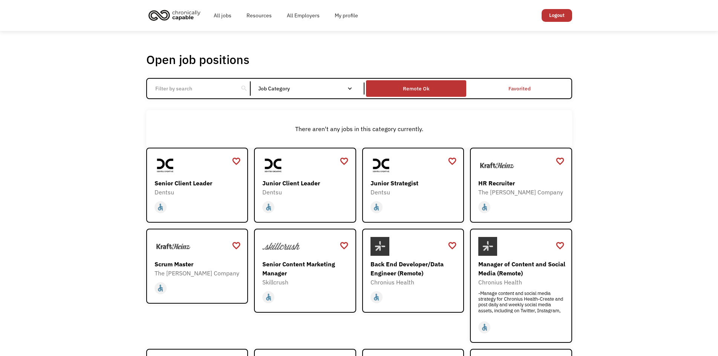
click at [428, 95] on div "Remote Ok" at bounding box center [416, 88] width 100 height 13
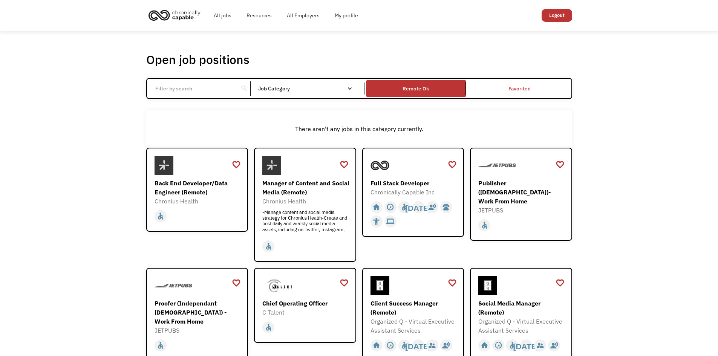
click at [211, 88] on input "Email Form" at bounding box center [193, 88] width 84 height 14
type input "[US_STATE]"
click input "Email Form" at bounding box center [0, 0] width 0 height 0
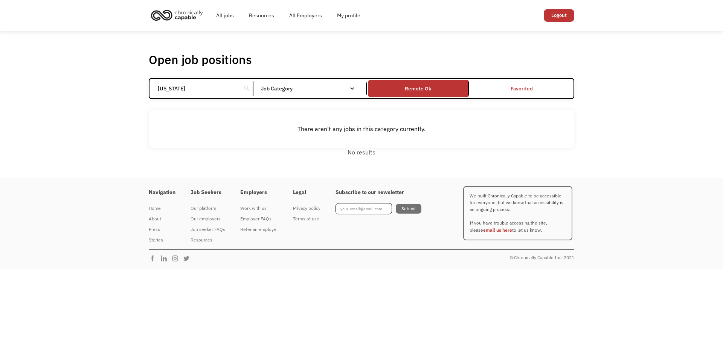
drag, startPoint x: 209, startPoint y: 91, endPoint x: 147, endPoint y: 89, distance: 62.6
click at [147, 89] on div "Open job positions You have X liked items Search [US_STATE] search Filter by ca…" at bounding box center [361, 104] width 441 height 111
